Goal: Use online tool/utility: Utilize a website feature to perform a specific function

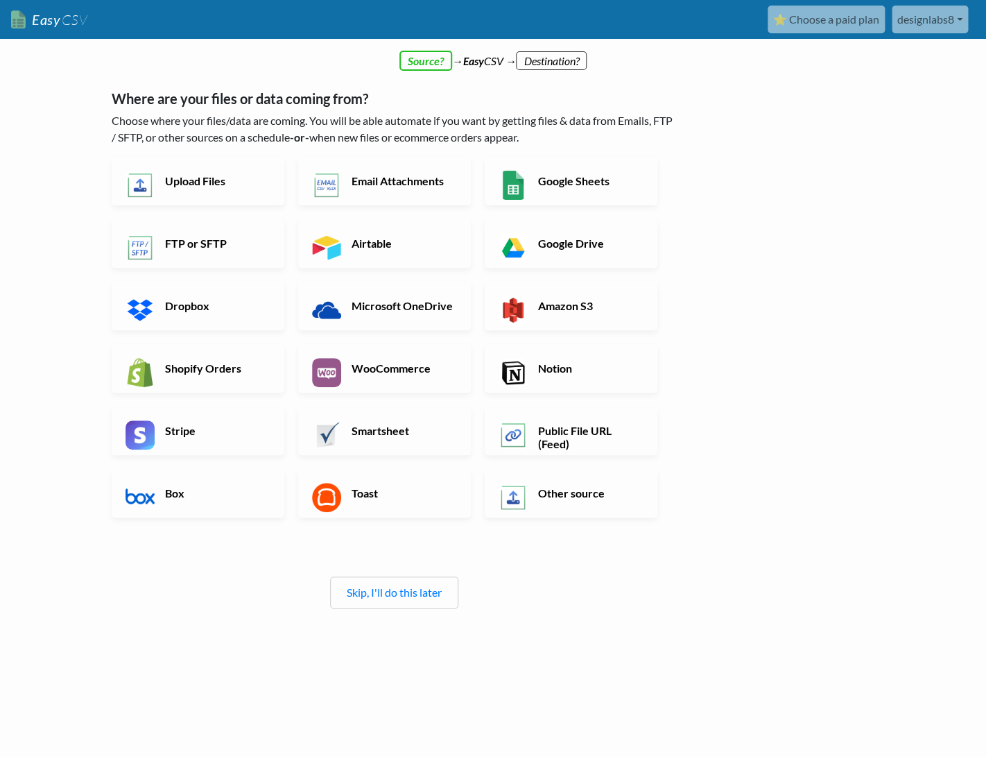
click at [840, 25] on link "⭐ Choose a paid plan" at bounding box center [826, 20] width 117 height 28
click at [200, 177] on h6 "Upload Files" at bounding box center [216, 180] width 109 height 13
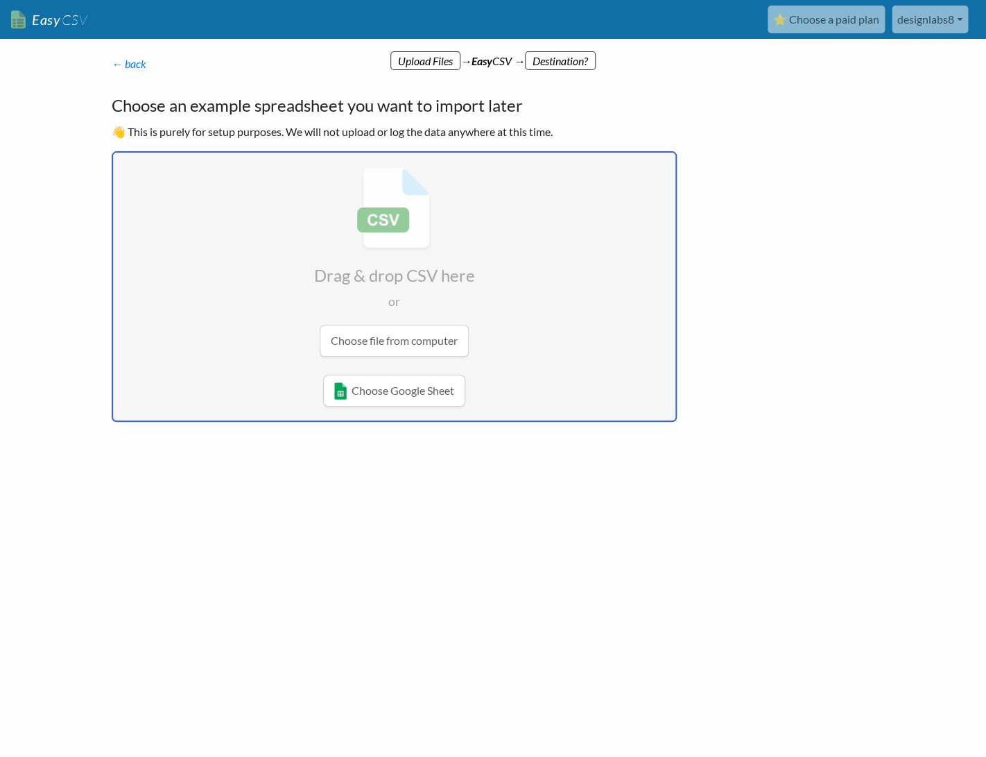
type input "C:\fakepath\trello.csv"
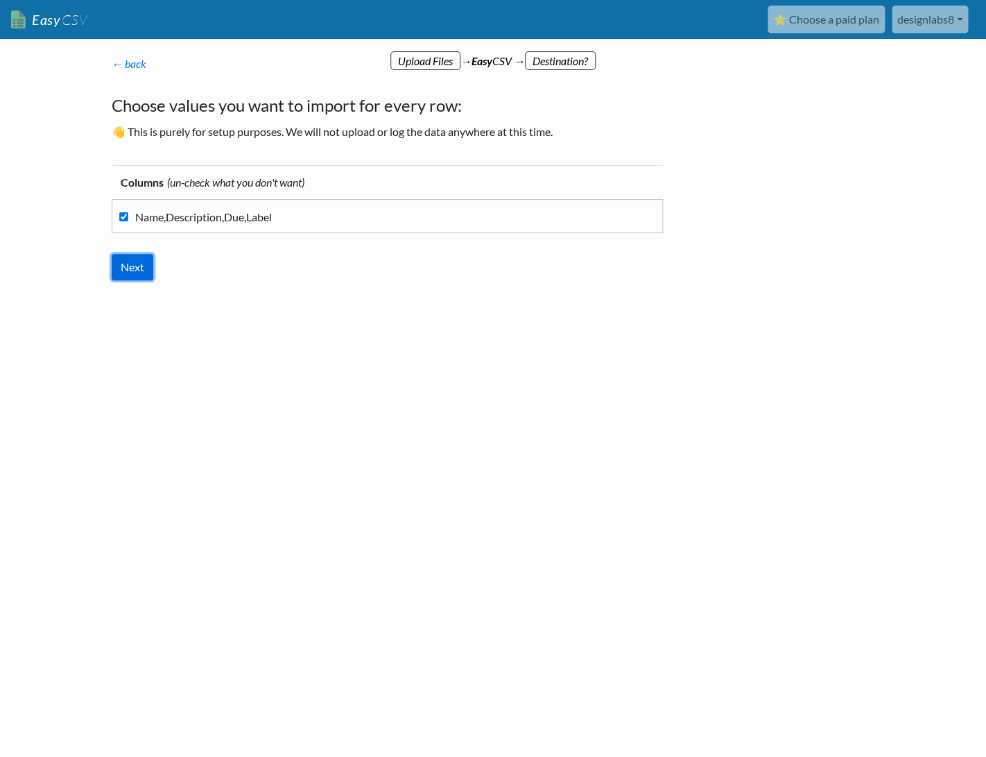
click at [147, 266] on input "Next" at bounding box center [133, 267] width 42 height 26
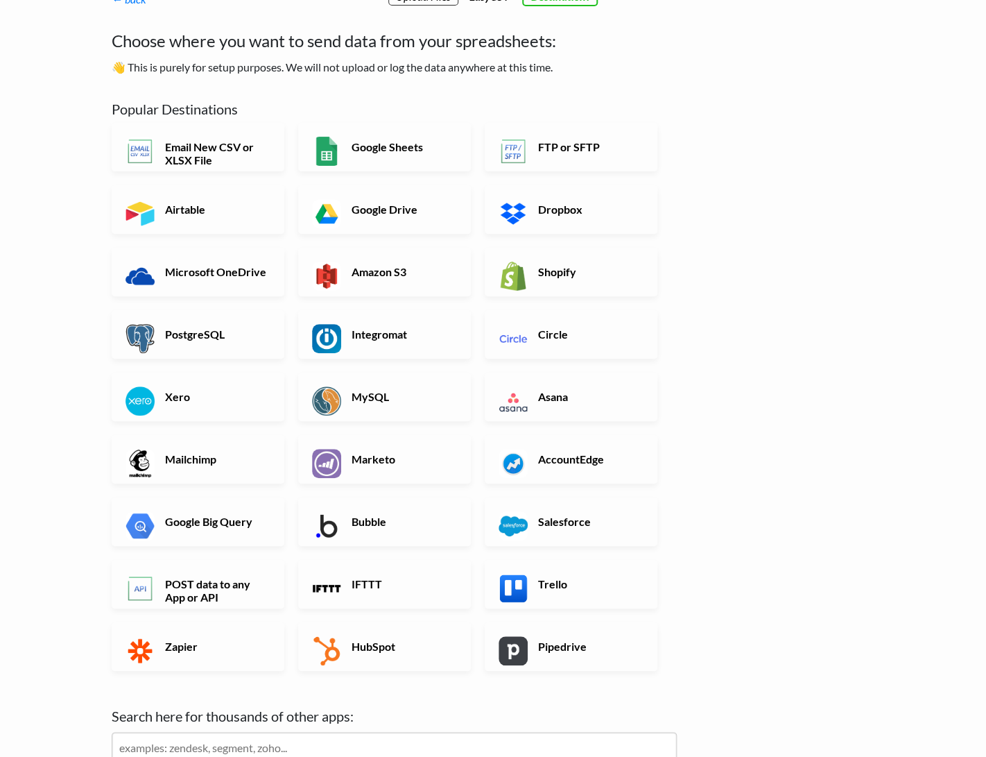
scroll to position [69, 0]
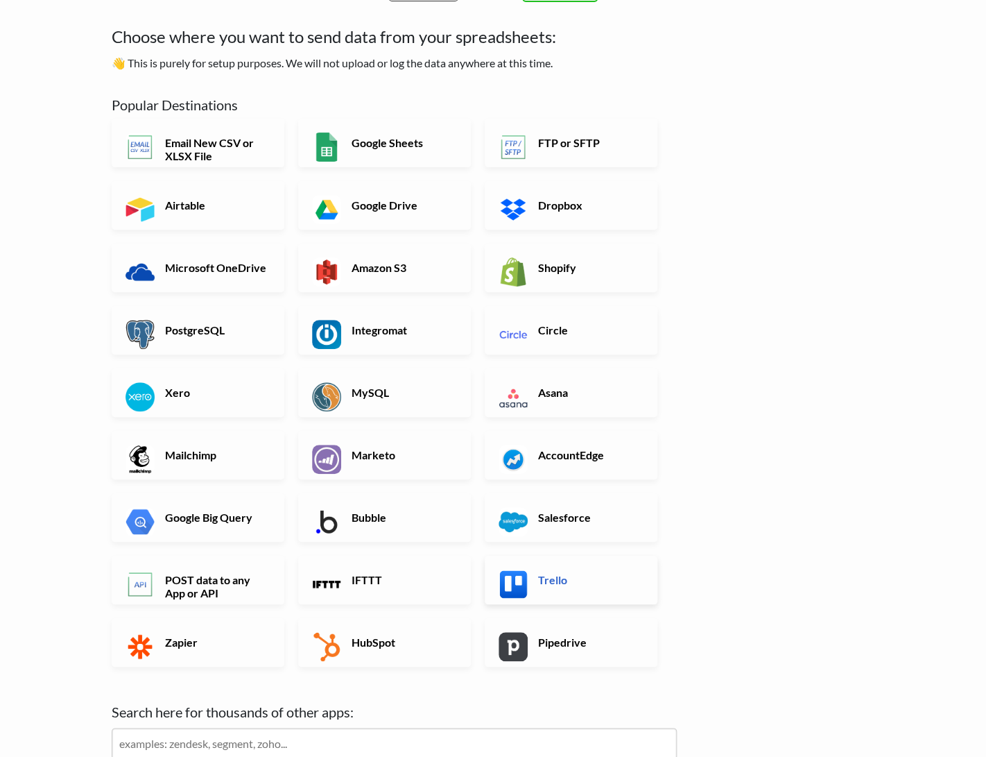
click at [607, 583] on h6 "Trello" at bounding box center [589, 579] width 109 height 13
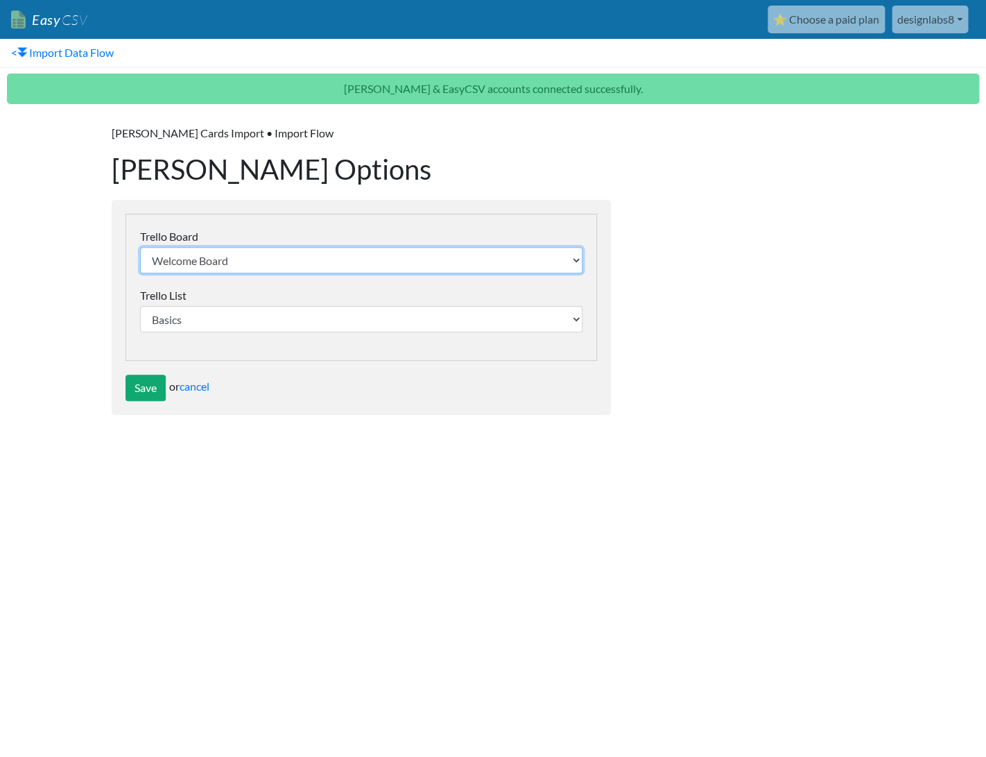
click at [576, 260] on select "Welcome Board Chargeback case - BK Facebook Website Website Private PK Marketin…" at bounding box center [361, 260] width 442 height 26
select select "68b4aaafec8a6e838cd852d6"
click option "海外在住アプリ開発" at bounding box center [0, 0] width 0 height 0
select select "68b4aab631fc84cc2649bc5c"
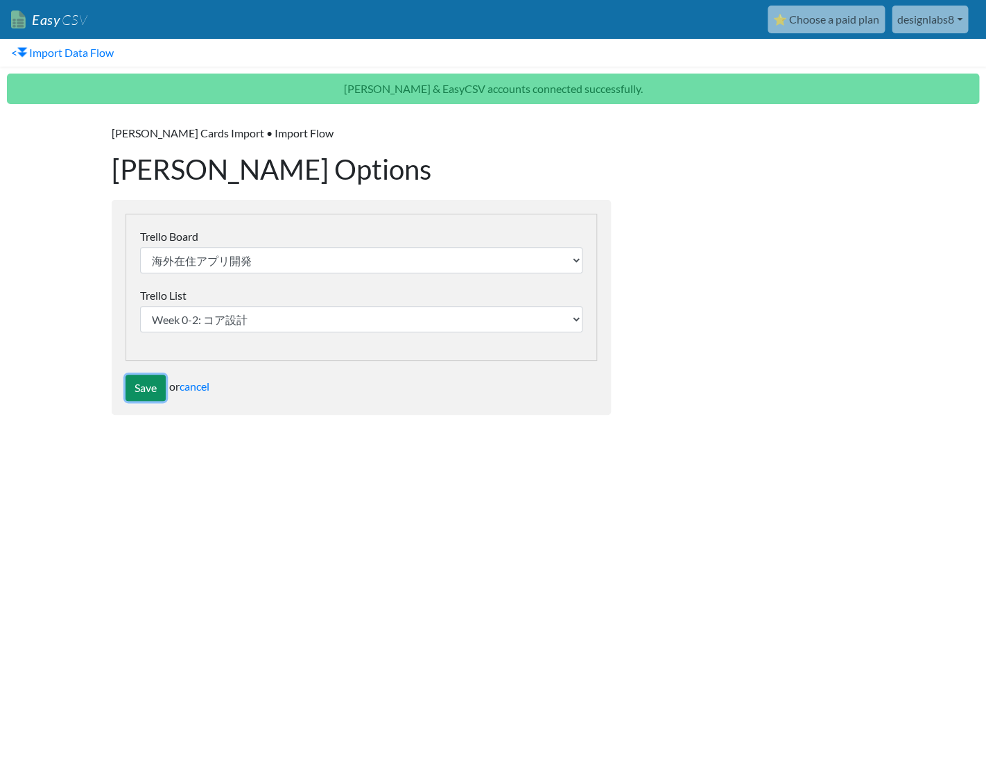
click at [148, 389] on input "Save" at bounding box center [146, 387] width 40 height 26
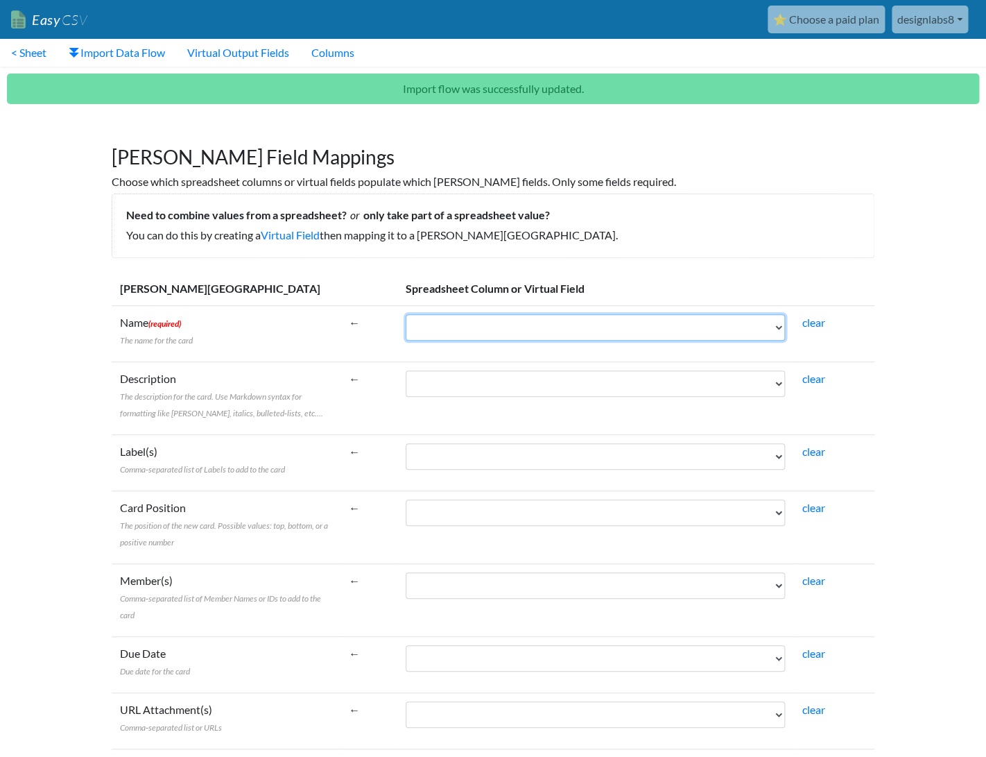
select select "cr_750700"
click option "Name,Description,Due,Label" at bounding box center [0, 0] width 0 height 0
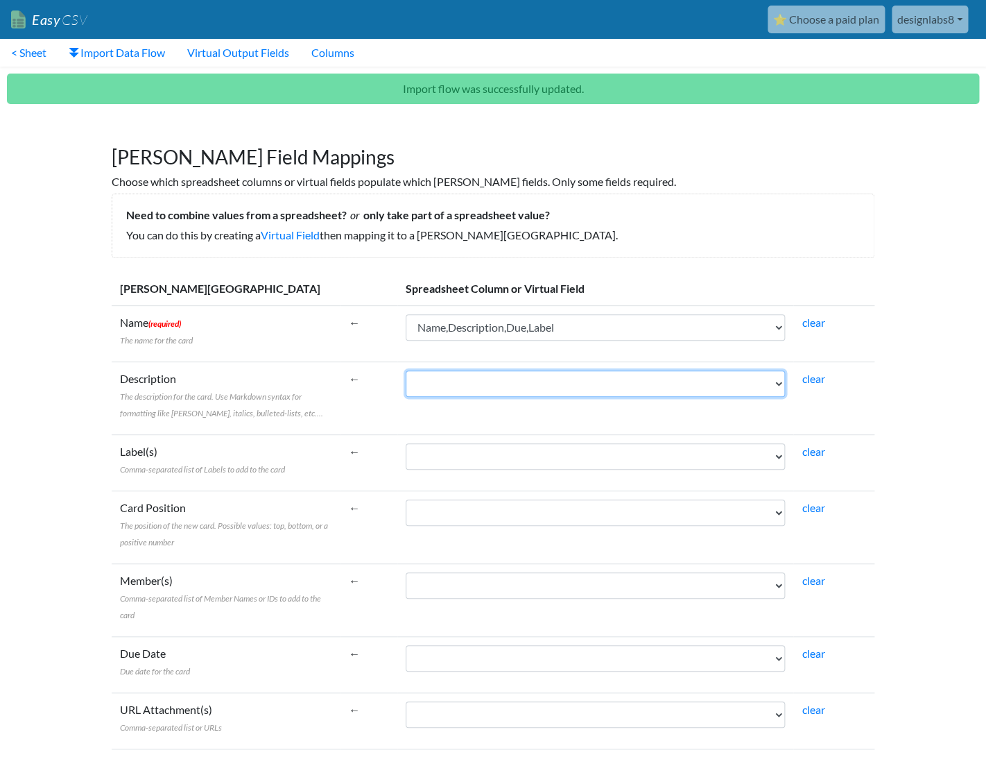
scroll to position [283, 0]
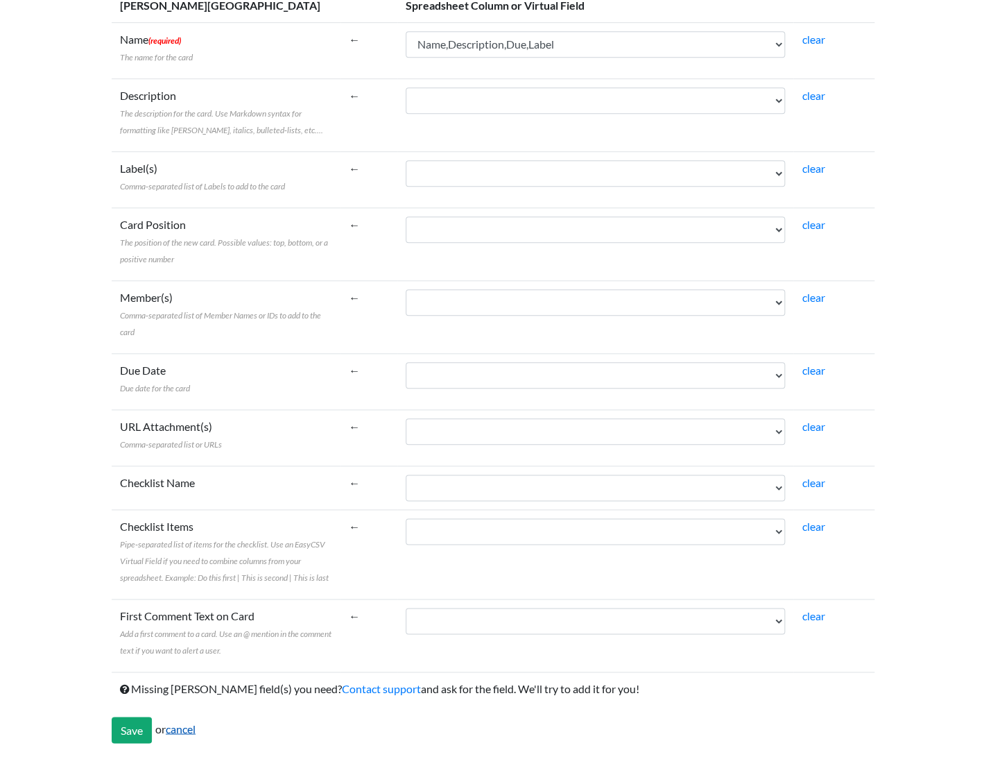
click at [188, 734] on link "cancel" at bounding box center [181, 727] width 30 height 13
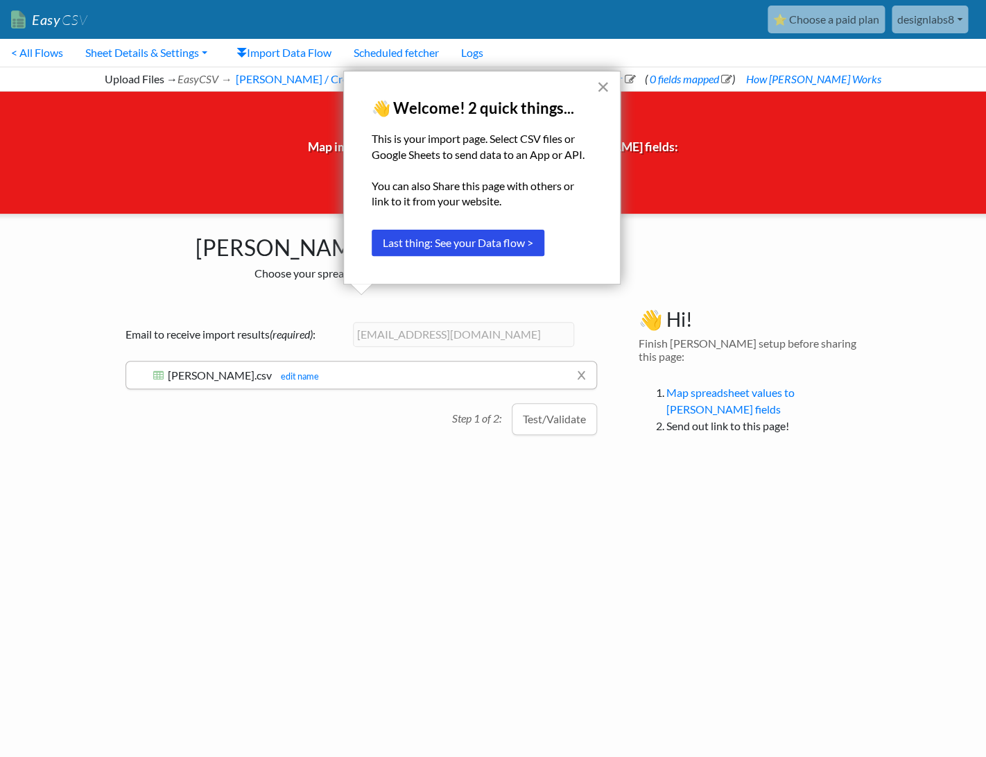
click at [602, 87] on button "×" at bounding box center [602, 87] width 13 height 22
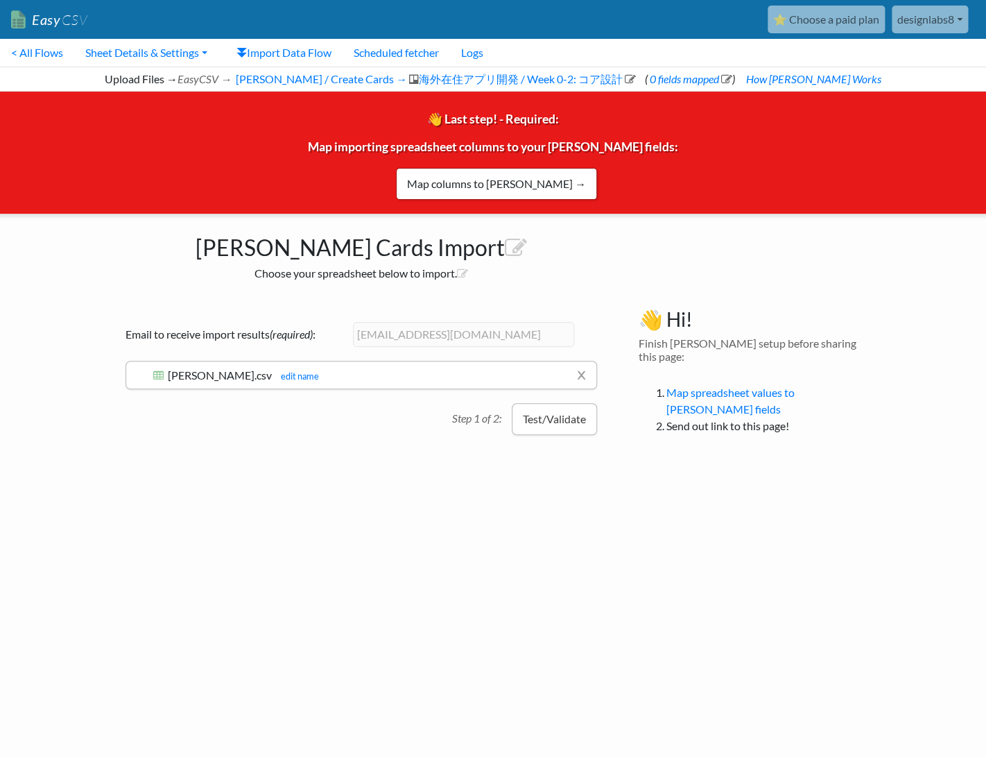
click at [572, 429] on button "Test/Validate" at bounding box center [554, 419] width 85 height 32
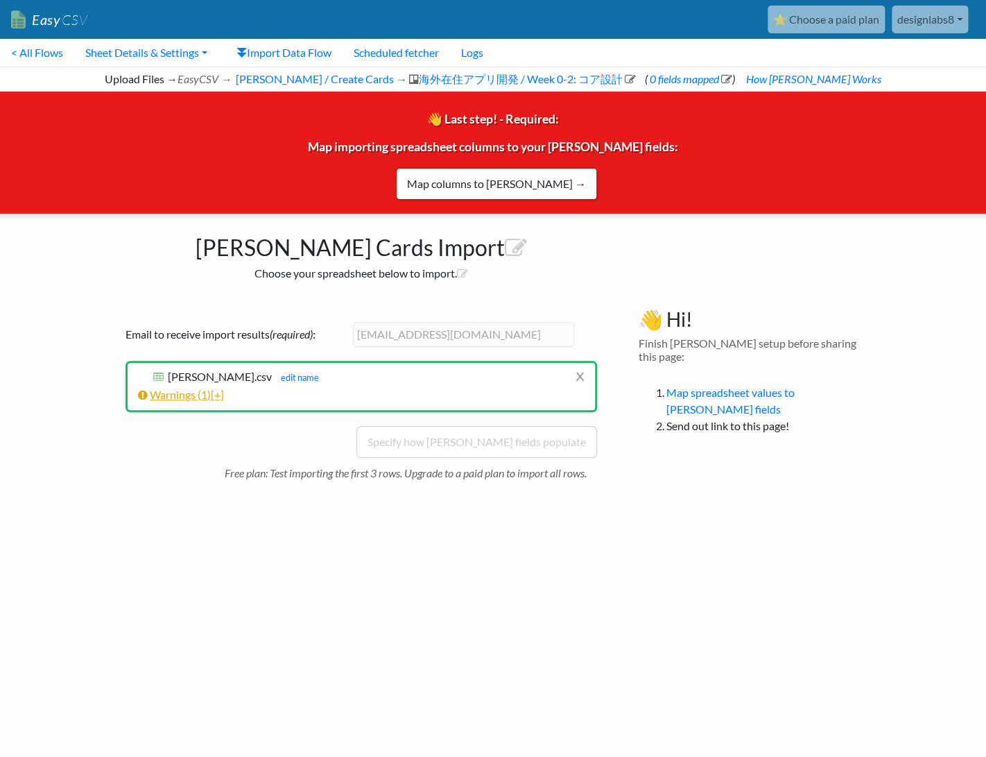
click at [223, 395] on span "[+]" at bounding box center [217, 394] width 13 height 13
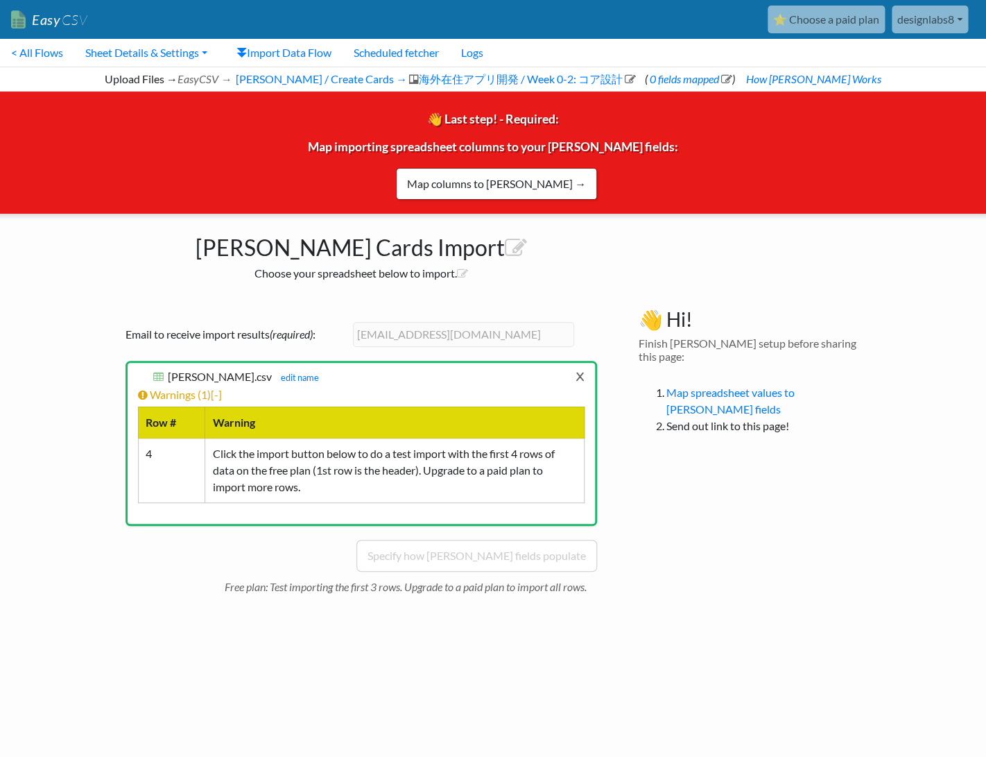
click at [582, 370] on link "x" at bounding box center [580, 376] width 9 height 26
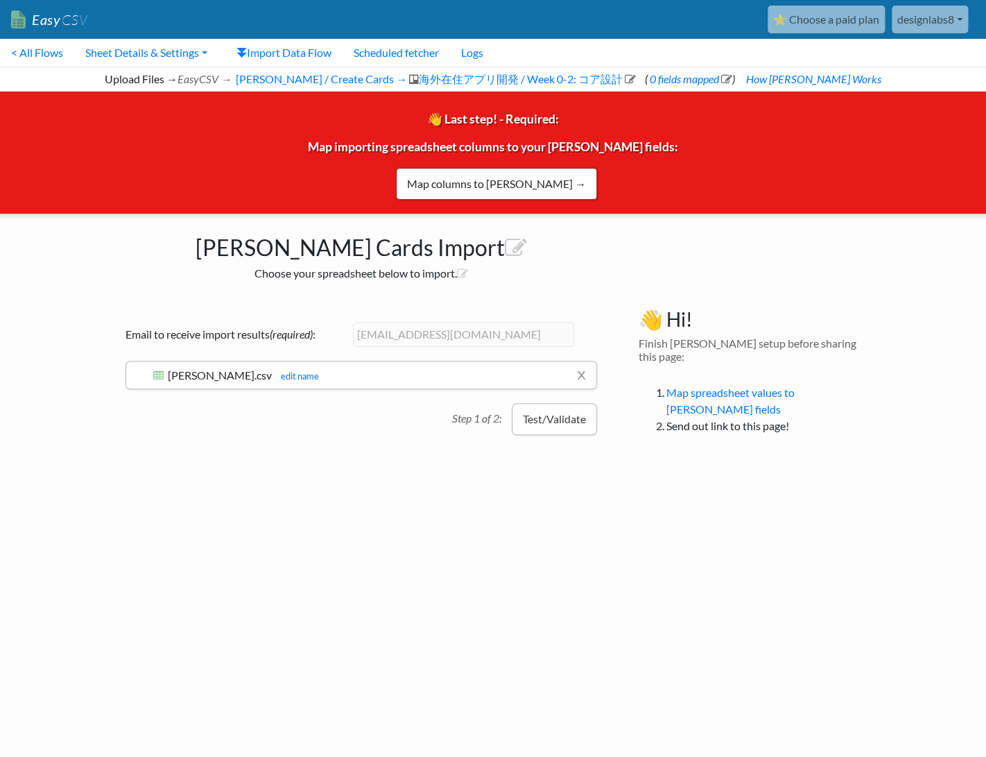
click at [535, 428] on button "Test/Validate" at bounding box center [554, 419] width 85 height 32
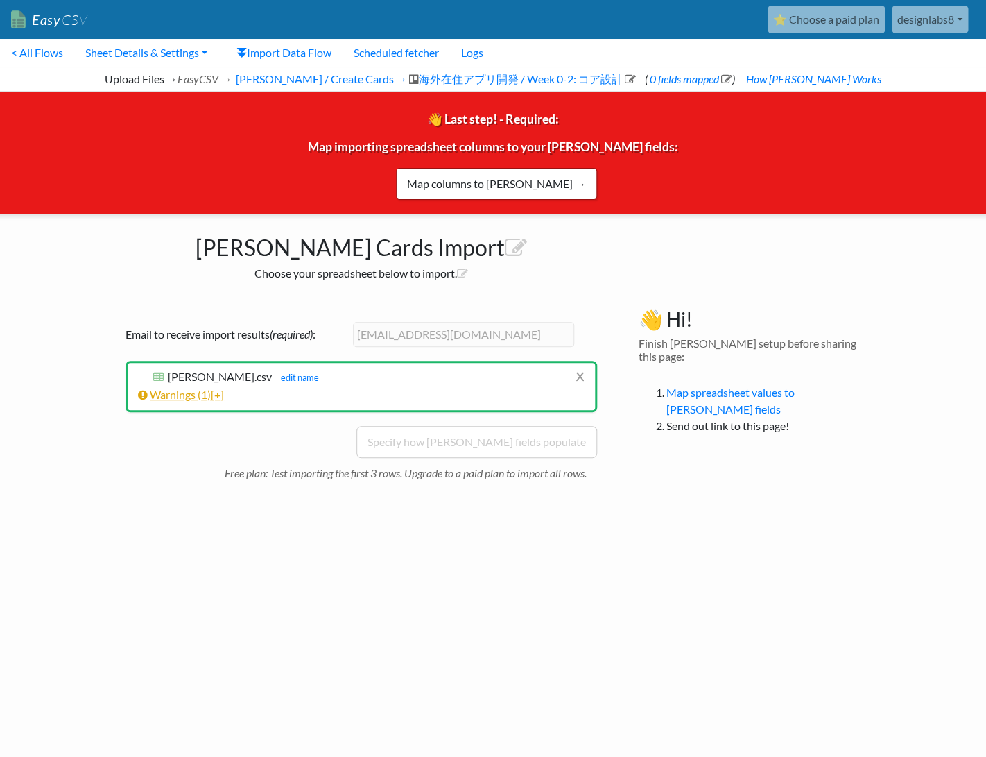
click at [223, 397] on span "[+]" at bounding box center [217, 394] width 13 height 13
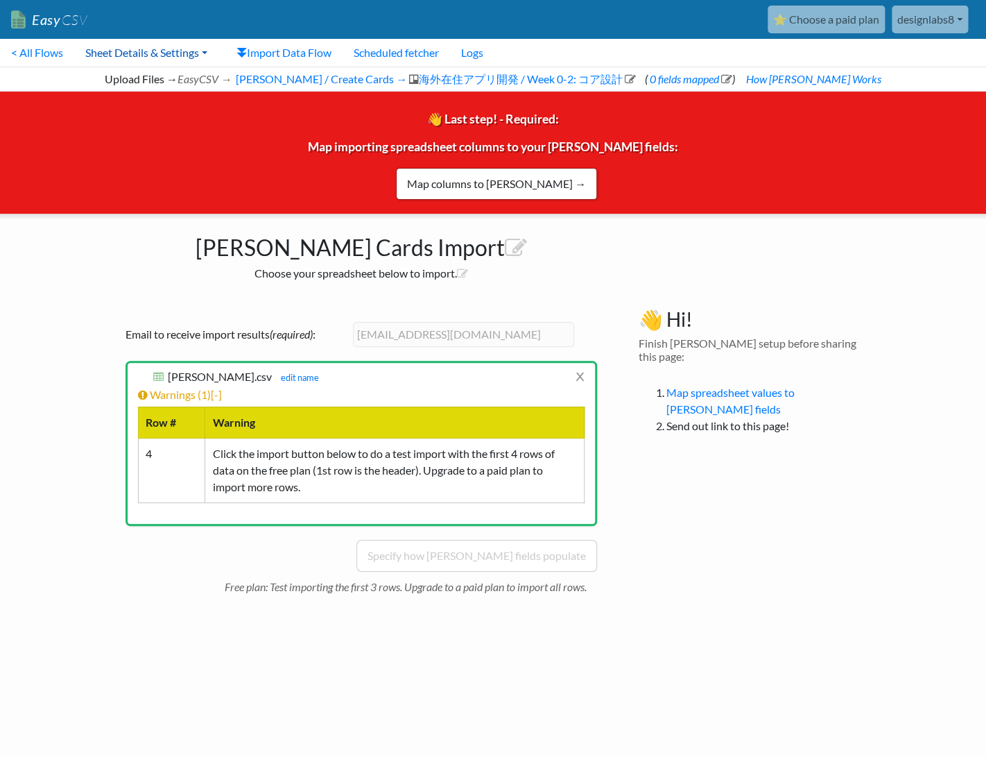
click at [204, 49] on link "Sheet Details & Settings" at bounding box center [146, 53] width 144 height 28
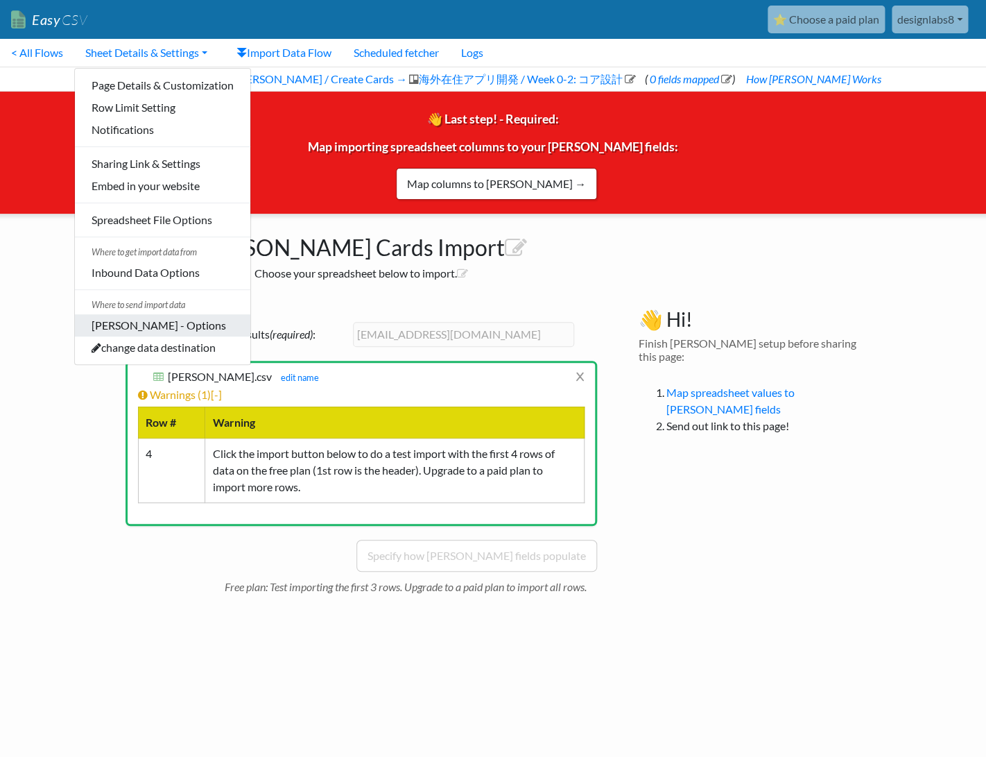
click at [195, 332] on link "[PERSON_NAME] - Options" at bounding box center [162, 325] width 175 height 22
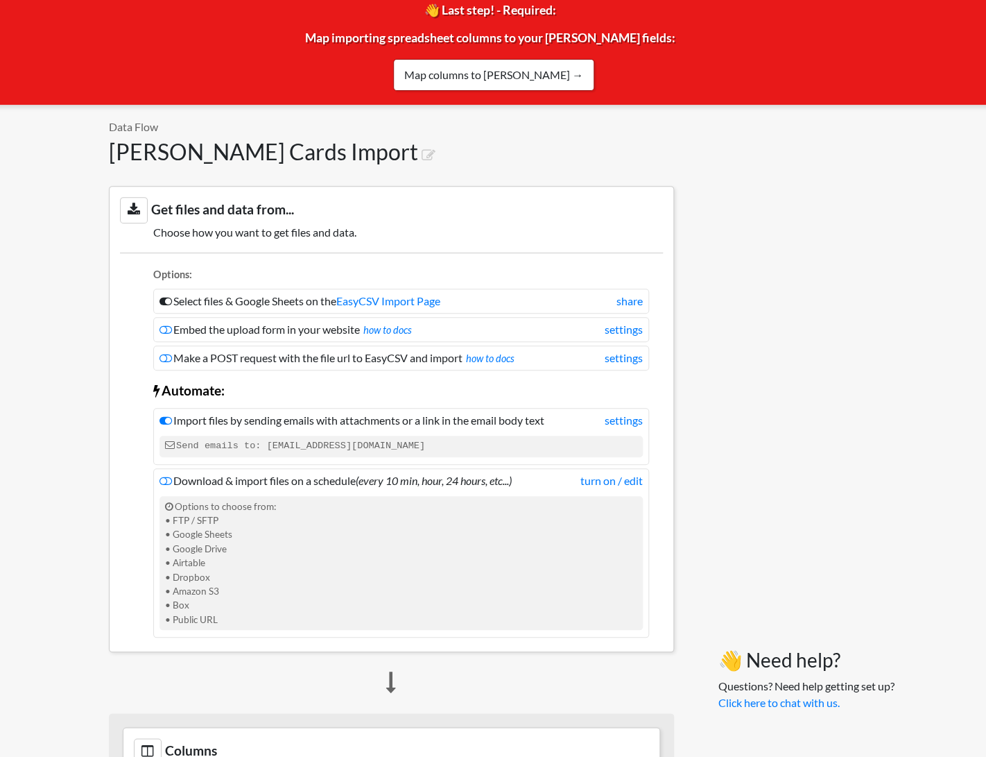
scroll to position [0, 3]
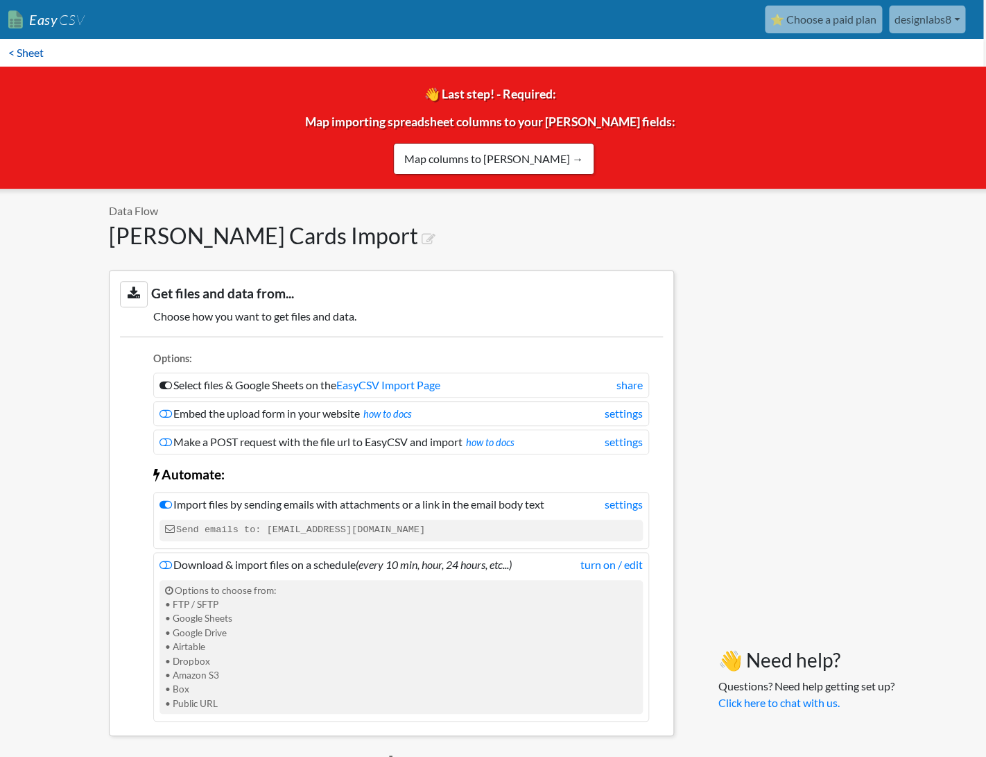
click at [44, 53] on link "< Sheet" at bounding box center [26, 53] width 58 height 28
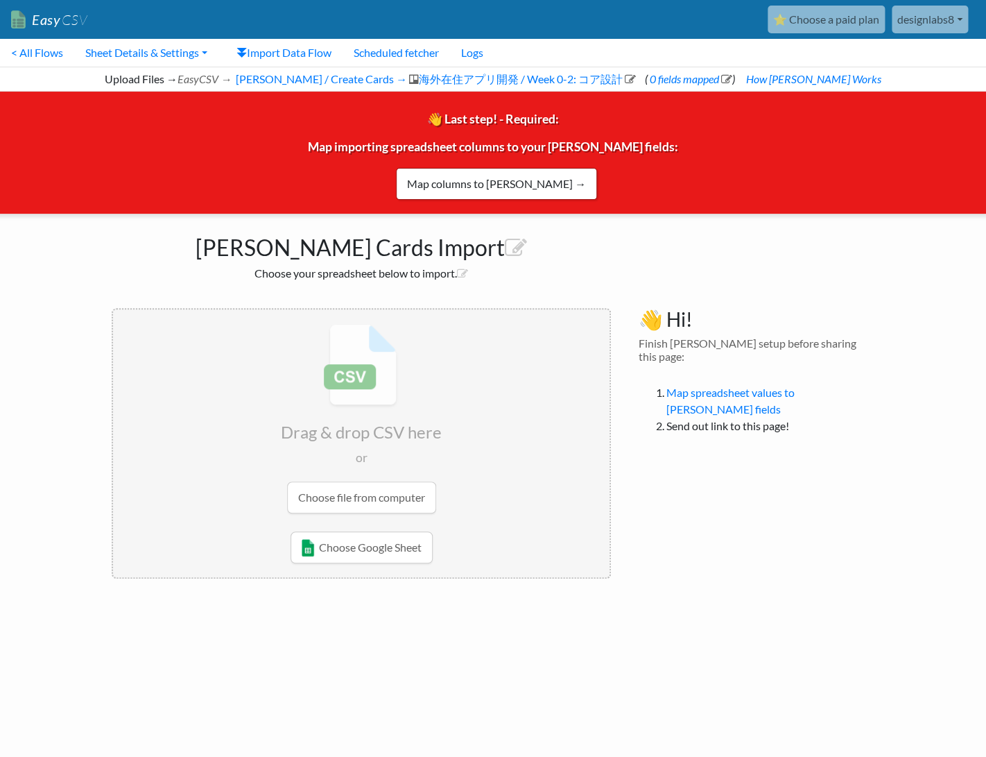
click at [44, 53] on link "< All Flows" at bounding box center [37, 53] width 74 height 28
click at [36, 49] on link "< All Flows" at bounding box center [37, 53] width 74 height 28
